Goal: Task Accomplishment & Management: Manage account settings

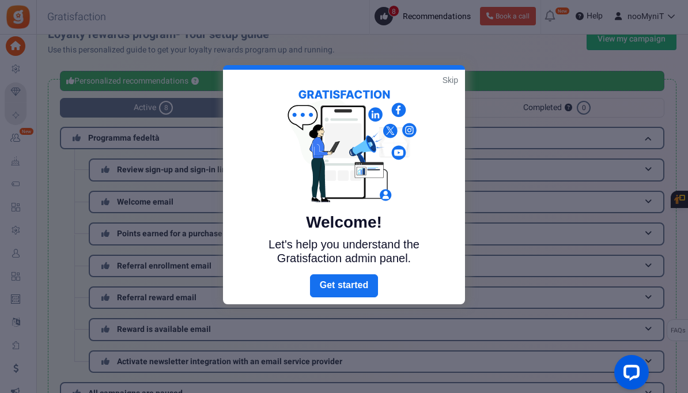
scroll to position [18, 0]
click at [448, 77] on link "Skip" at bounding box center [451, 80] width 16 height 12
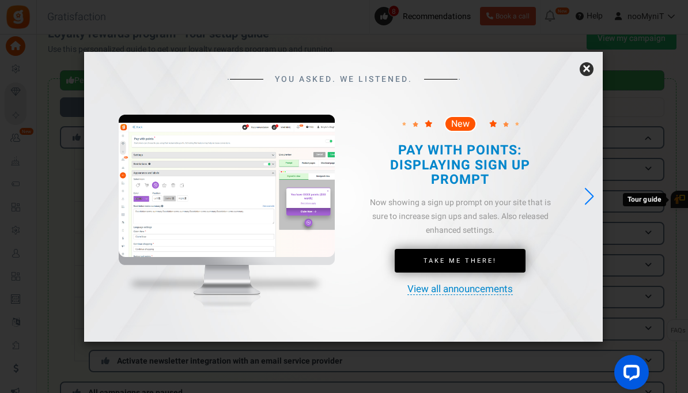
click at [586, 76] on link "×" at bounding box center [587, 69] width 14 height 14
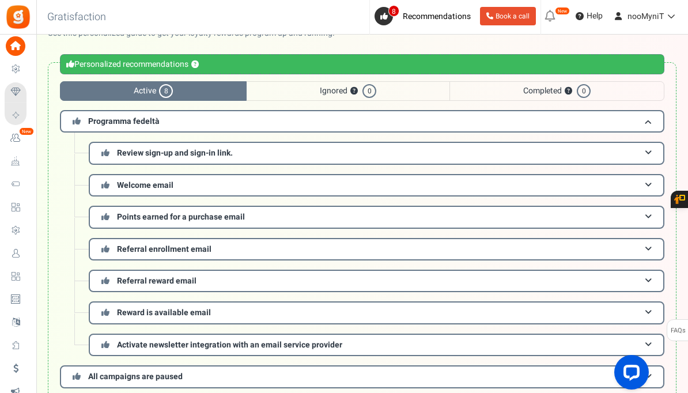
scroll to position [36, 0]
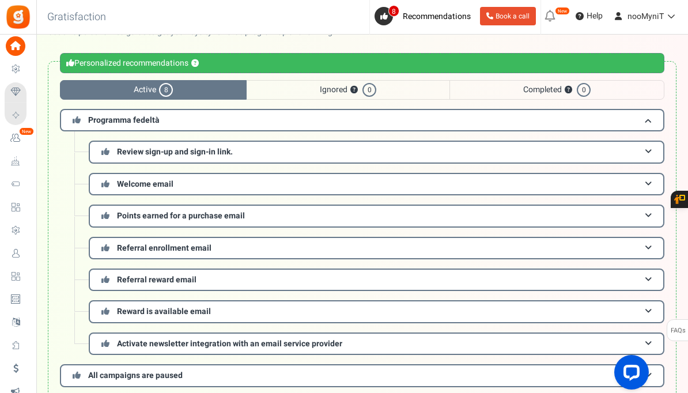
click at [18, 184] on icon at bounding box center [16, 185] width 20 height 20
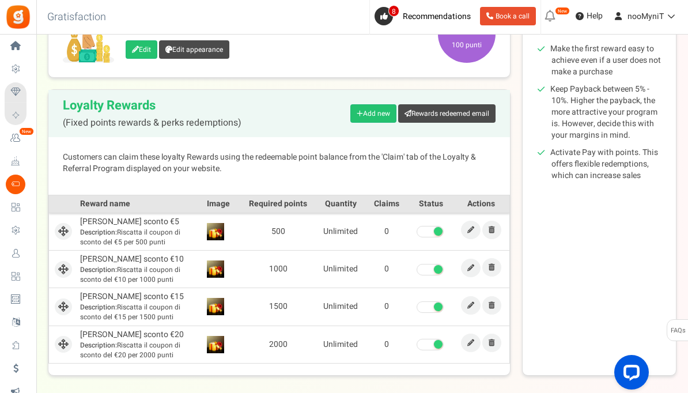
scroll to position [210, 0]
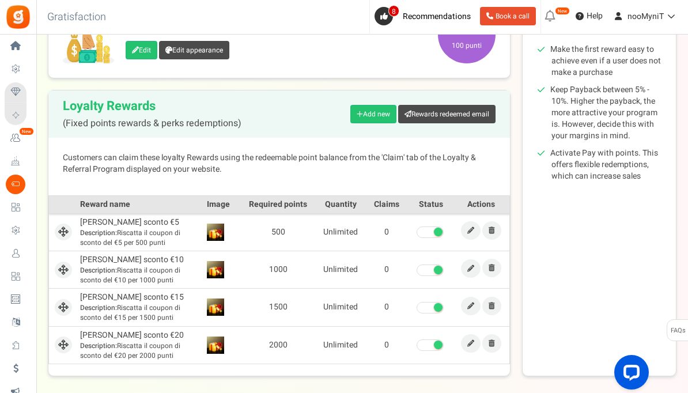
click at [0, 0] on span "Settings" at bounding box center [0, 0] width 0 height 0
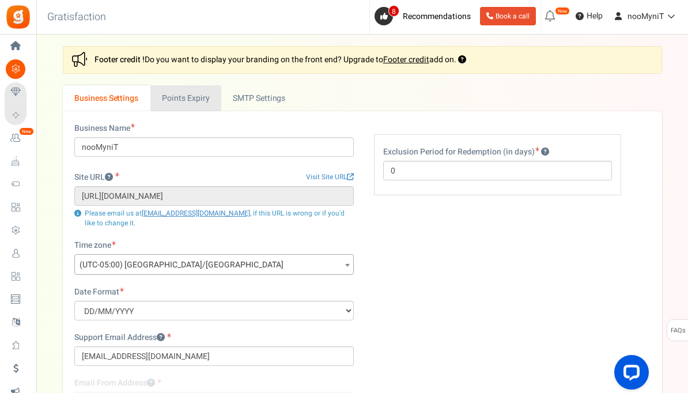
click at [191, 100] on link "Points Expiry" at bounding box center [185, 98] width 71 height 26
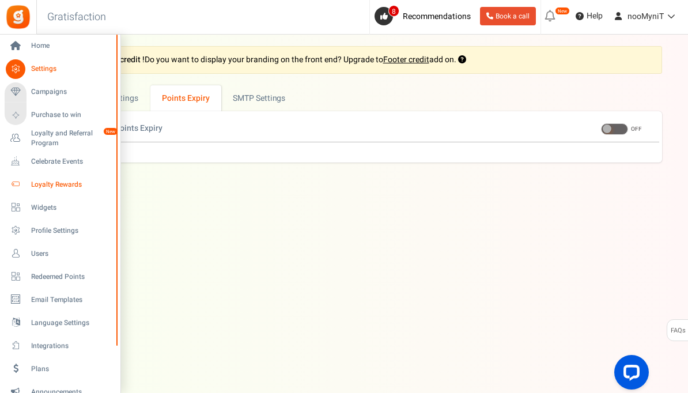
click at [24, 182] on icon at bounding box center [16, 185] width 20 height 20
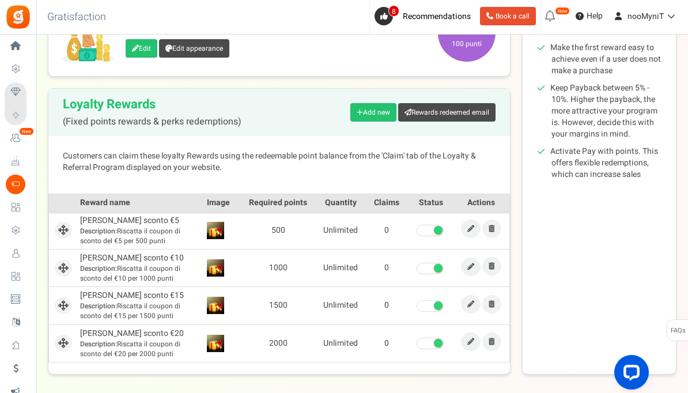
scroll to position [211, 0]
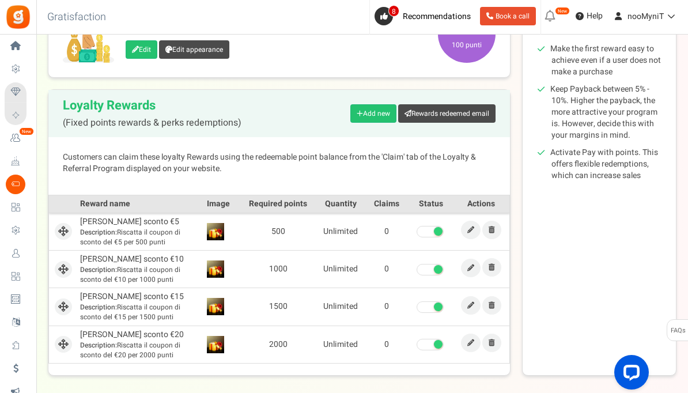
click at [474, 231] on icon at bounding box center [470, 229] width 7 height 7
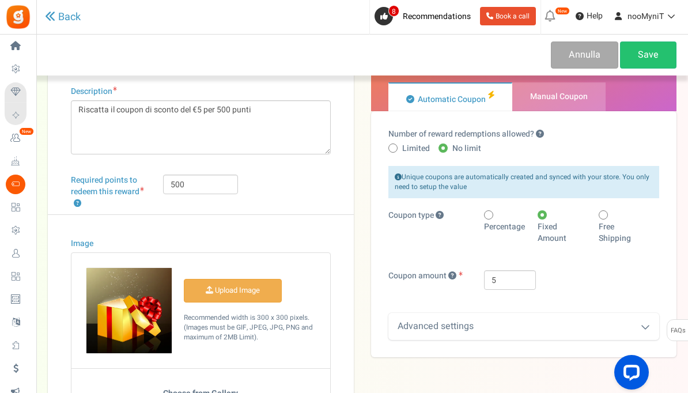
scroll to position [71, 0]
click at [549, 103] on span "Manual Coupon" at bounding box center [558, 97] width 93 height 29
click at [520, 93] on input "Manual Coupon" at bounding box center [515, 88] width 7 height 7
radio input "true"
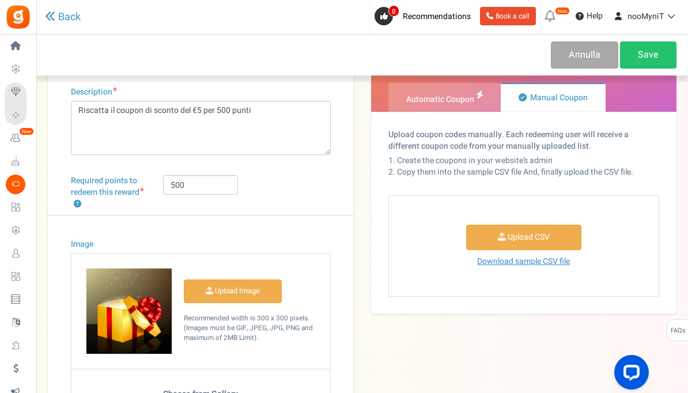
click at [452, 99] on span "Automatic Coupon" at bounding box center [440, 99] width 68 height 12
click at [396, 93] on input "Automatic Coupon" at bounding box center [391, 88] width 7 height 7
radio input "true"
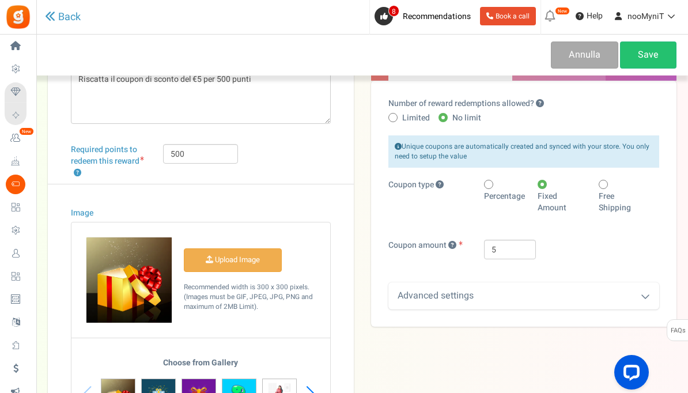
scroll to position [152, 0]
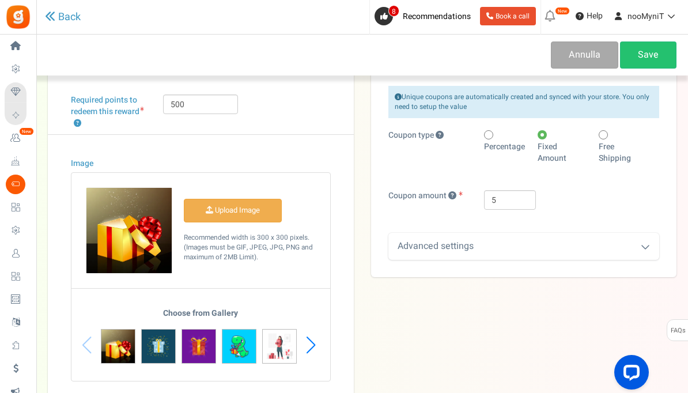
click at [643, 247] on icon at bounding box center [645, 246] width 9 height 9
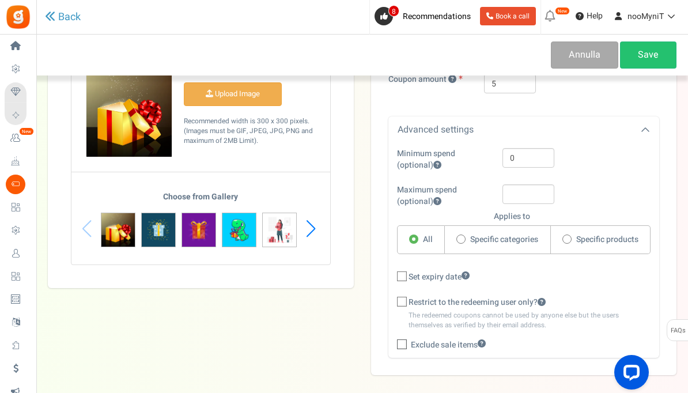
scroll to position [268, 0]
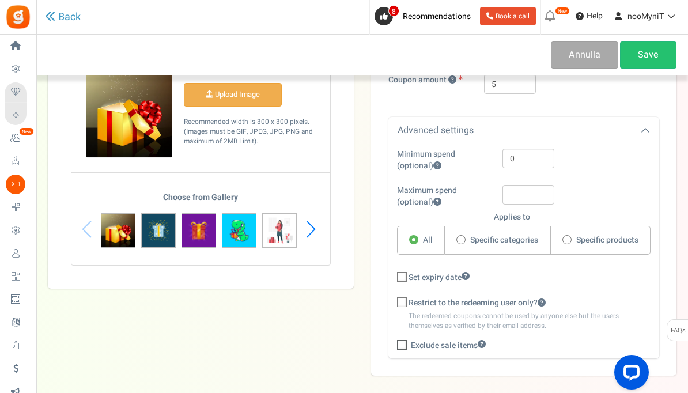
click at [337, 347] on div "Title ? [PERSON_NAME] sconto €5 Description Riscatta il coupon di sconto del €5…" at bounding box center [362, 94] width 646 height 563
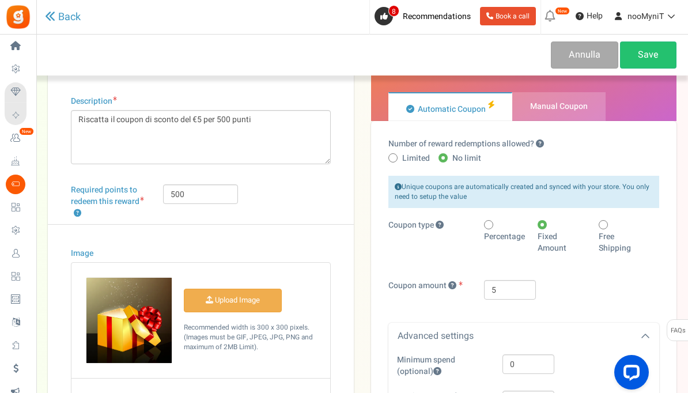
scroll to position [0, 0]
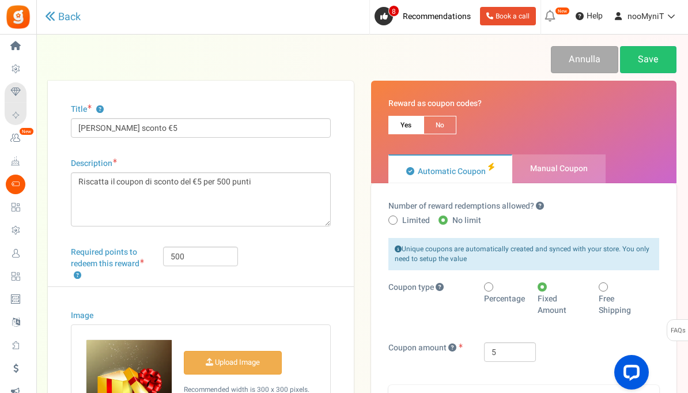
click at [440, 129] on span "No" at bounding box center [440, 125] width 33 height 18
click at [431, 126] on input "No" at bounding box center [427, 121] width 7 height 7
radio input "true"
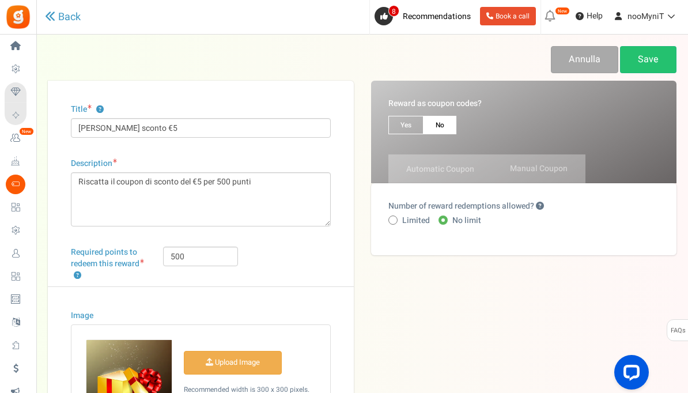
click at [413, 126] on span "Yes" at bounding box center [405, 125] width 35 height 18
click at [396, 126] on input "Yes" at bounding box center [391, 121] width 7 height 7
radio input "true"
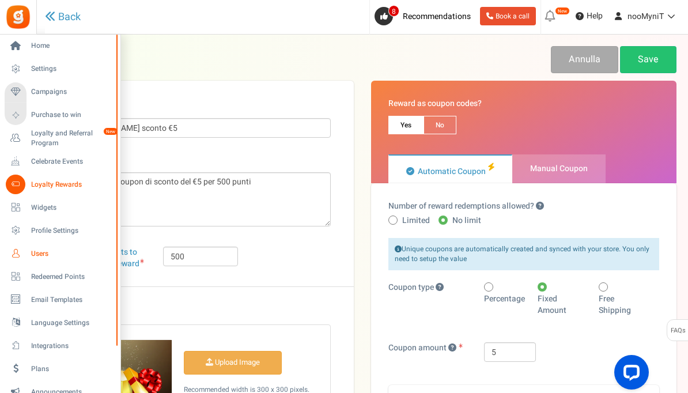
click at [24, 254] on icon at bounding box center [16, 254] width 20 height 20
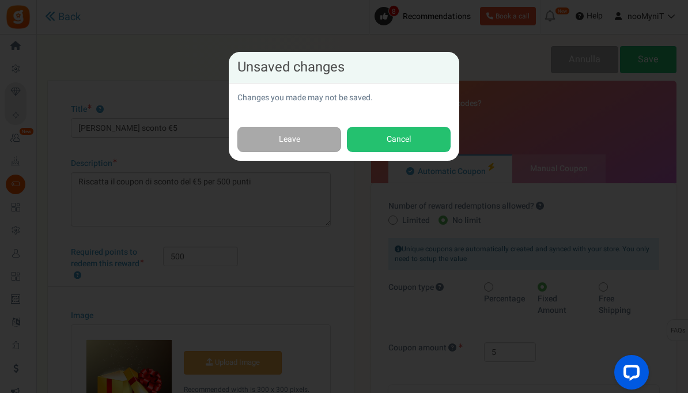
click at [304, 137] on link "Leave" at bounding box center [289, 140] width 104 height 26
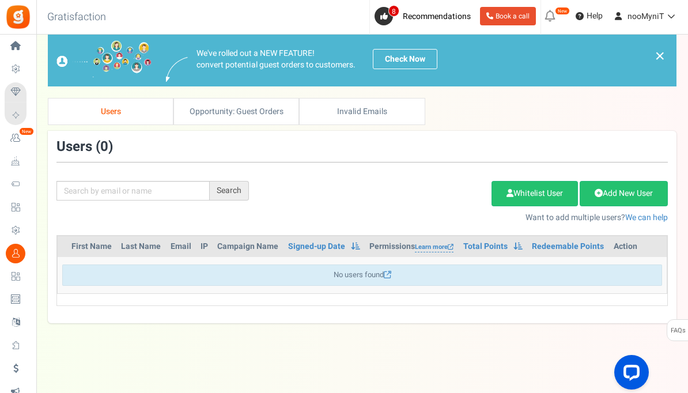
scroll to position [39, 0]
click at [409, 17] on span "Recommendations" at bounding box center [437, 16] width 68 height 12
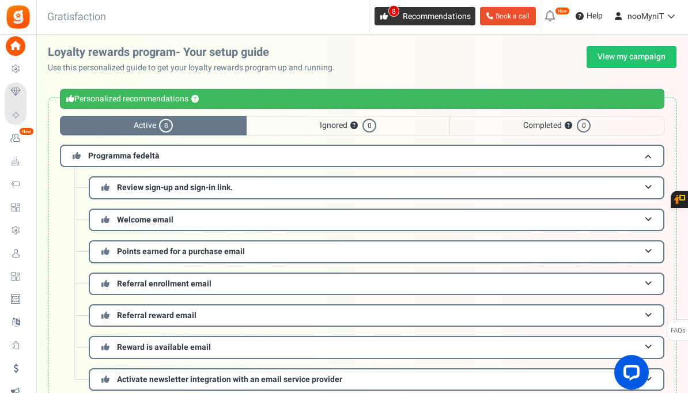
click at [381, 21] on span "8" at bounding box center [384, 16] width 18 height 18
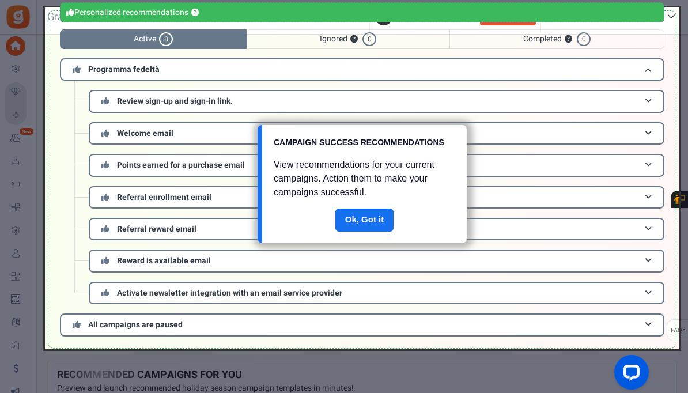
click at [353, 225] on link "Done" at bounding box center [364, 220] width 59 height 23
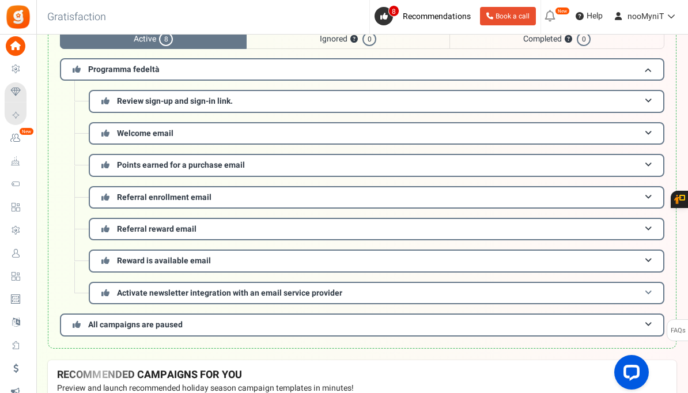
click at [309, 292] on span "Activate newsletter integration with an email service provider" at bounding box center [229, 293] width 225 height 12
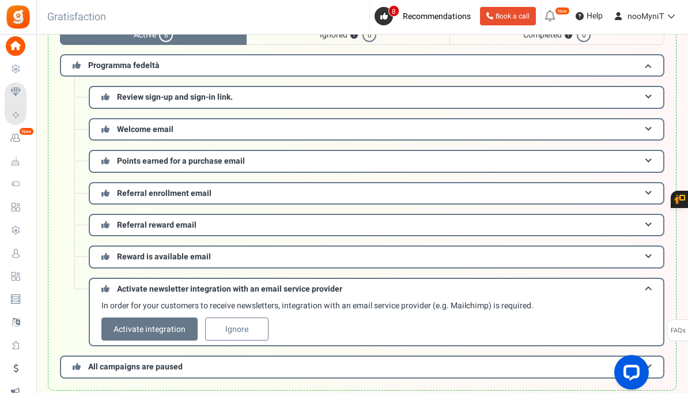
scroll to position [83, 0]
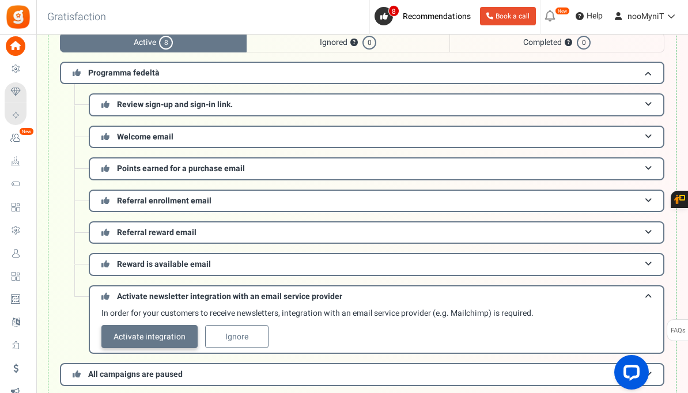
click at [137, 334] on link "Activate integration" at bounding box center [149, 336] width 96 height 23
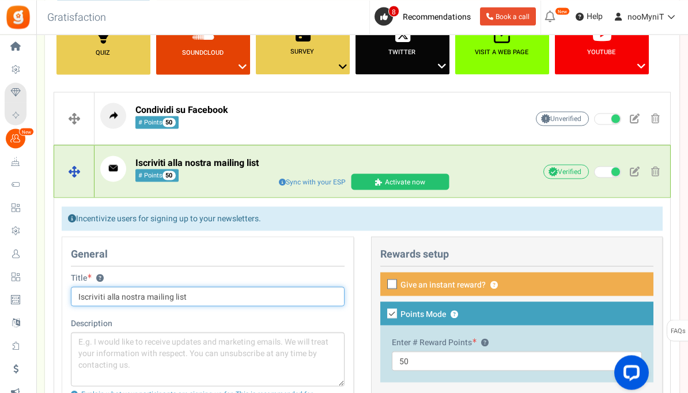
scroll to position [253, 0]
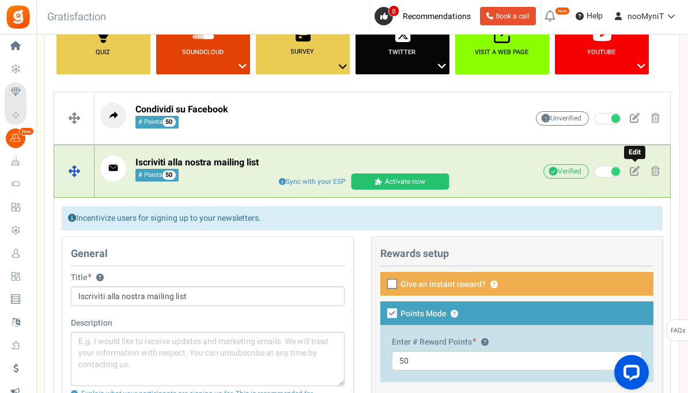
click at [632, 168] on span at bounding box center [635, 171] width 10 height 10
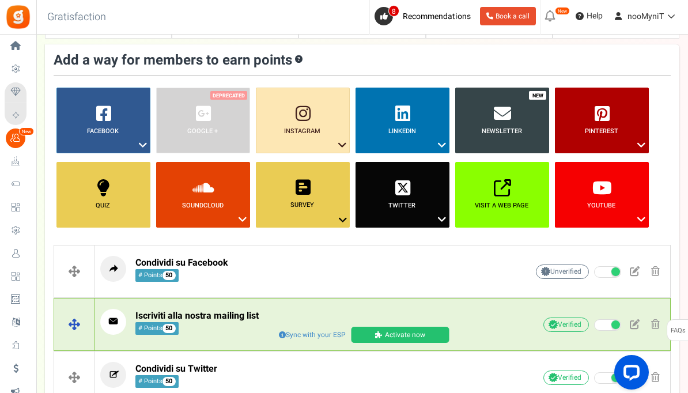
scroll to position [101, 0]
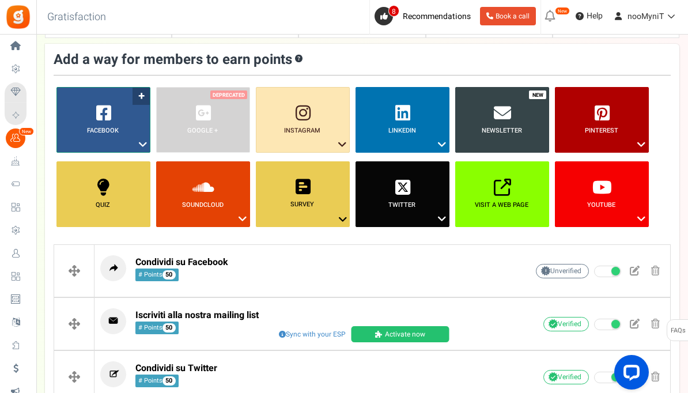
click at [143, 145] on icon at bounding box center [143, 144] width 14 height 15
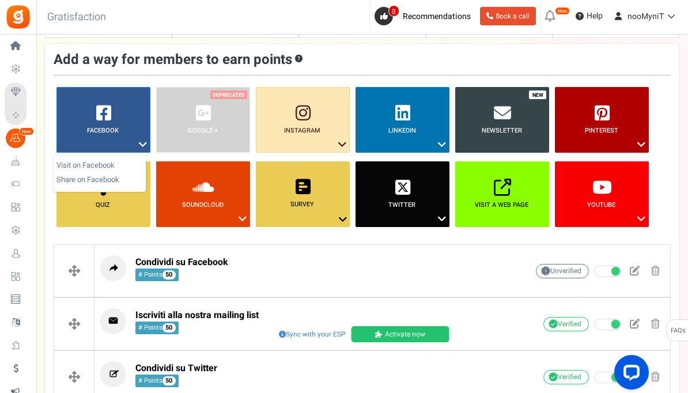
click at [143, 145] on div at bounding box center [344, 196] width 688 height 393
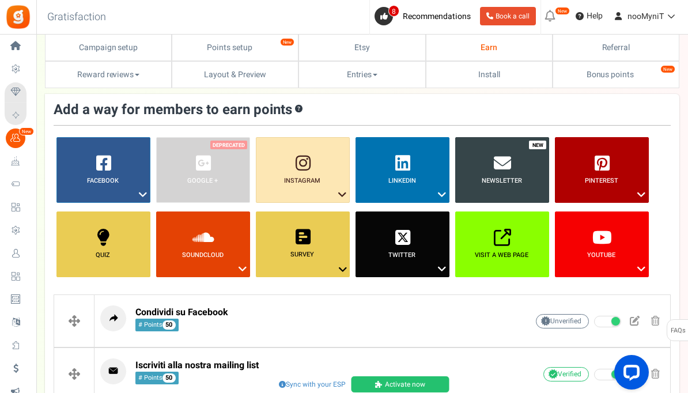
scroll to position [0, 0]
